Goal: Task Accomplishment & Management: Use online tool/utility

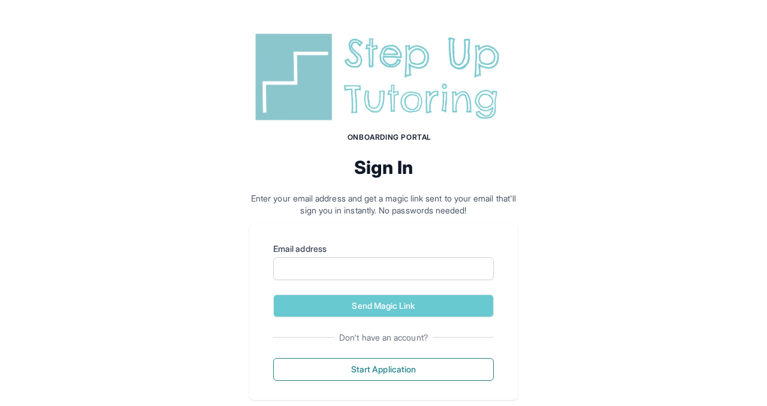
scroll to position [23, 0]
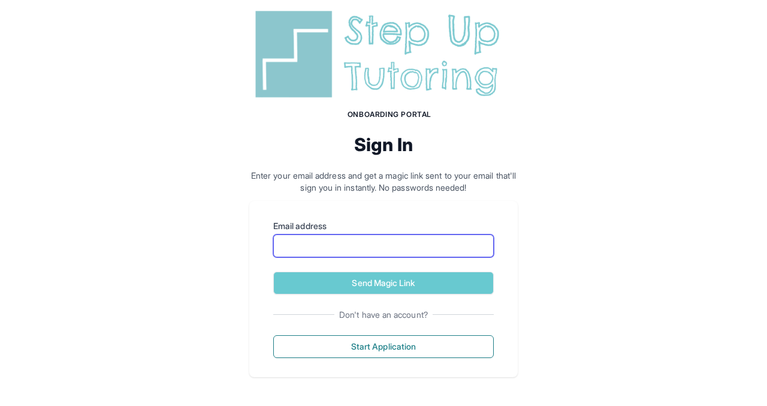
click at [313, 250] on input "Email address" at bounding box center [383, 245] width 221 height 23
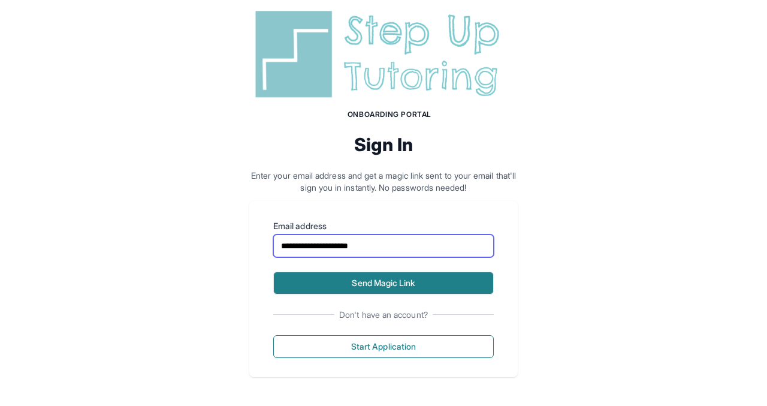
type input "**********"
click at [396, 290] on button "Send Magic Link" at bounding box center [383, 282] width 221 height 23
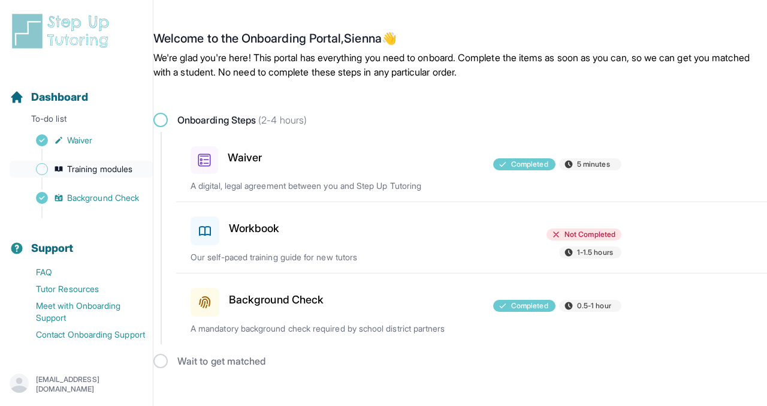
click at [41, 168] on span "Sidebar" at bounding box center [42, 169] width 12 height 12
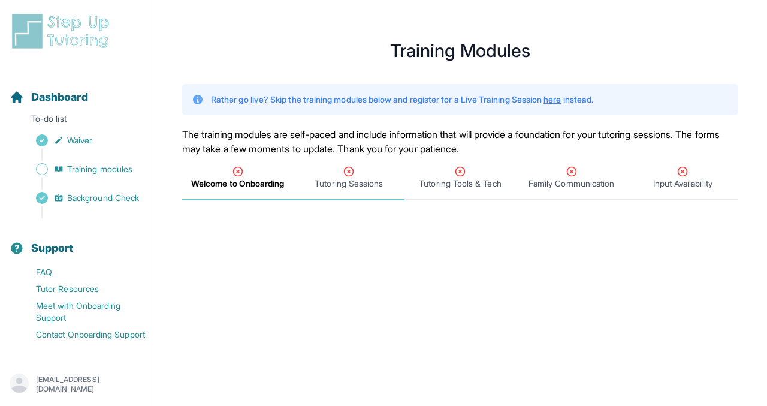
click at [345, 190] on span "Tutoring Sessions" at bounding box center [349, 178] width 111 height 44
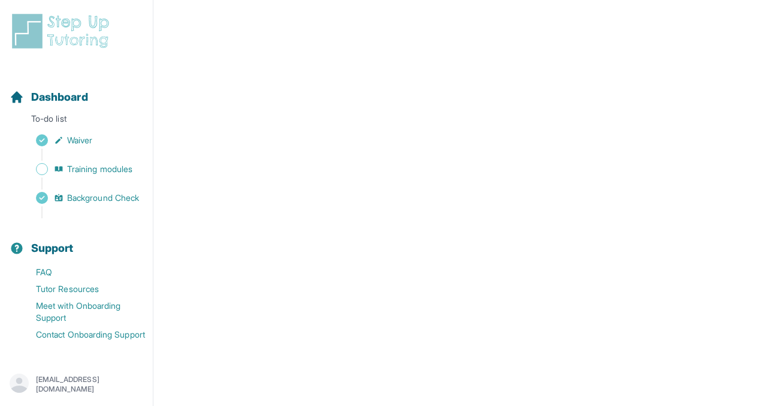
scroll to position [315, 0]
